Goal: Task Accomplishment & Management: Manage account settings

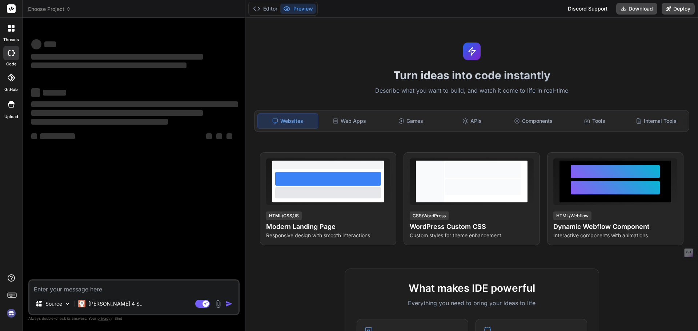
click at [11, 313] on img at bounding box center [11, 313] width 12 height 12
type textarea "x"
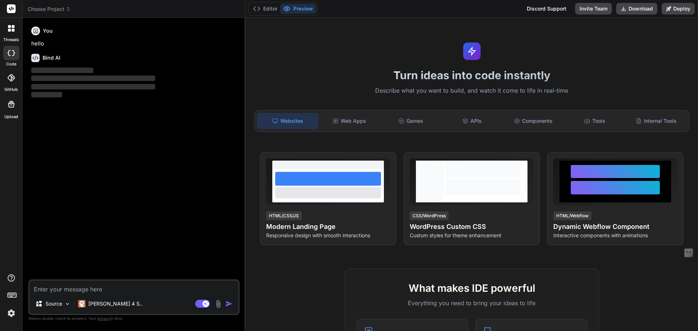
click at [6, 311] on img at bounding box center [11, 313] width 12 height 12
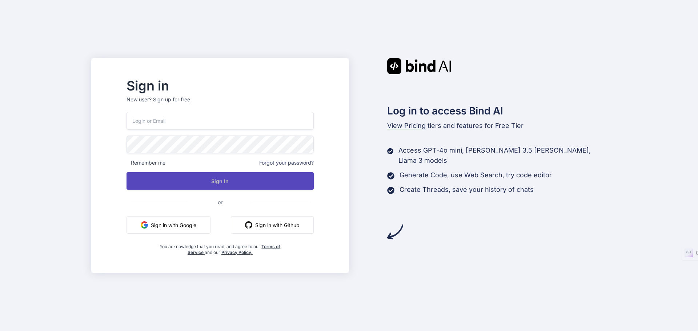
type input "[EMAIL_ADDRESS][DOMAIN_NAME]"
click at [177, 183] on button "Sign In" at bounding box center [219, 180] width 187 height 17
click at [205, 173] on button "Sign In" at bounding box center [219, 180] width 187 height 17
